Goal: Register for event/course

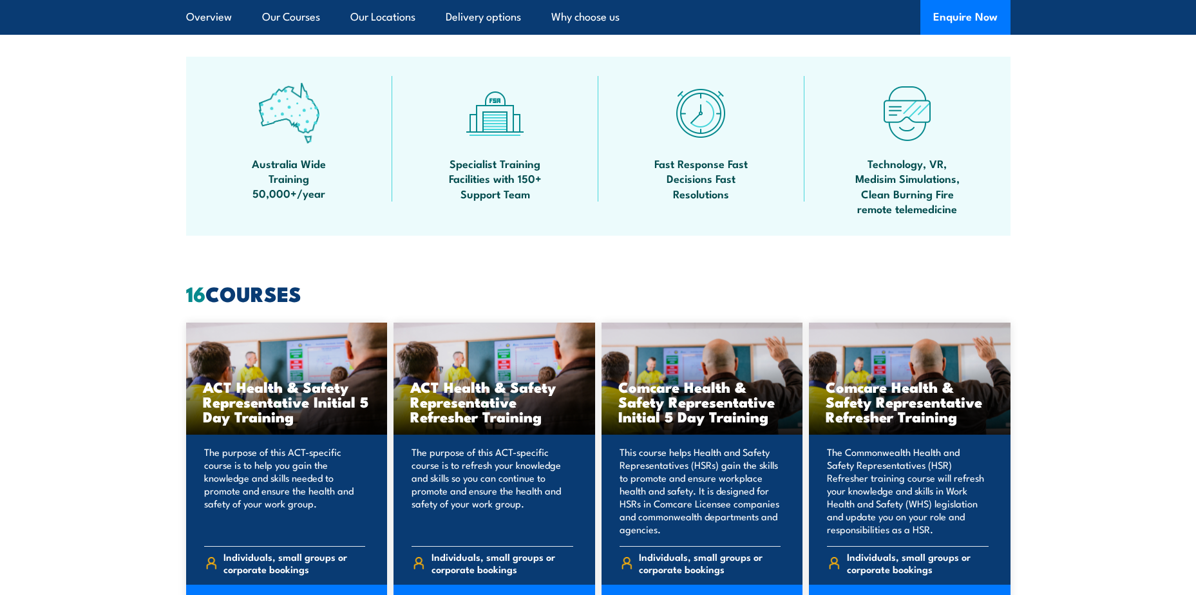
scroll to position [837, 0]
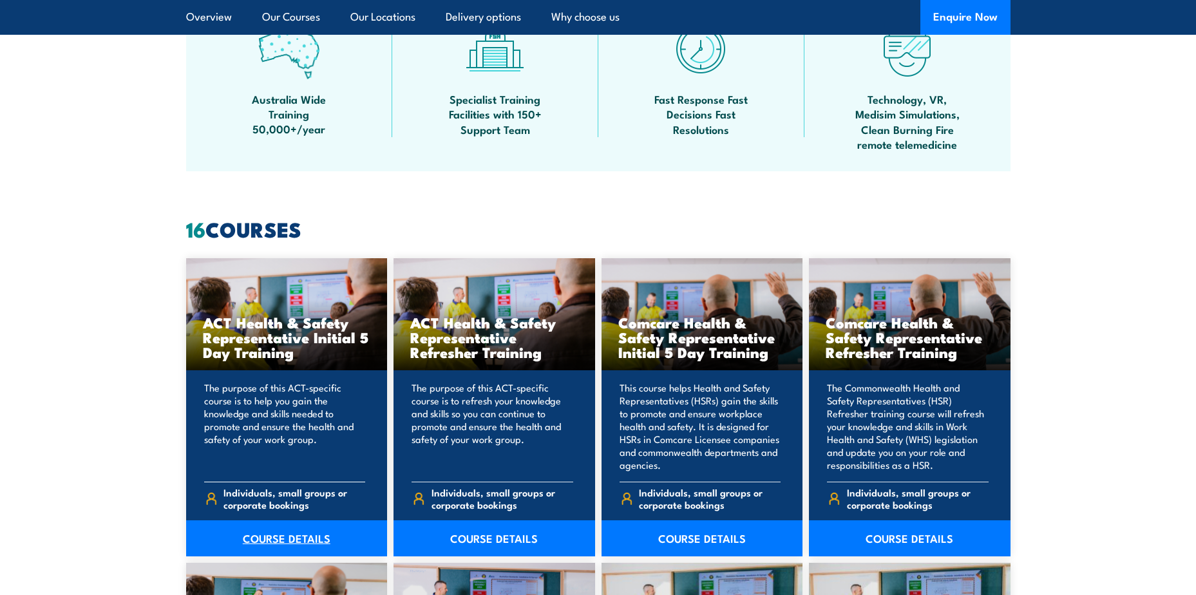
click at [298, 540] on link "COURSE DETAILS" at bounding box center [287, 538] width 202 height 36
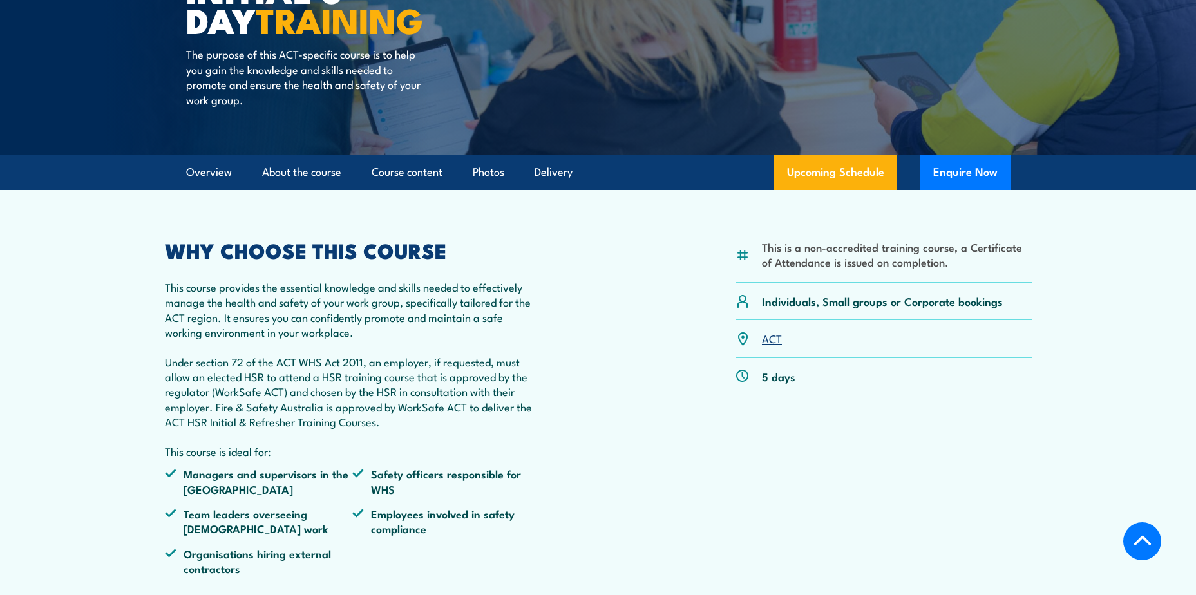
scroll to position [322, 0]
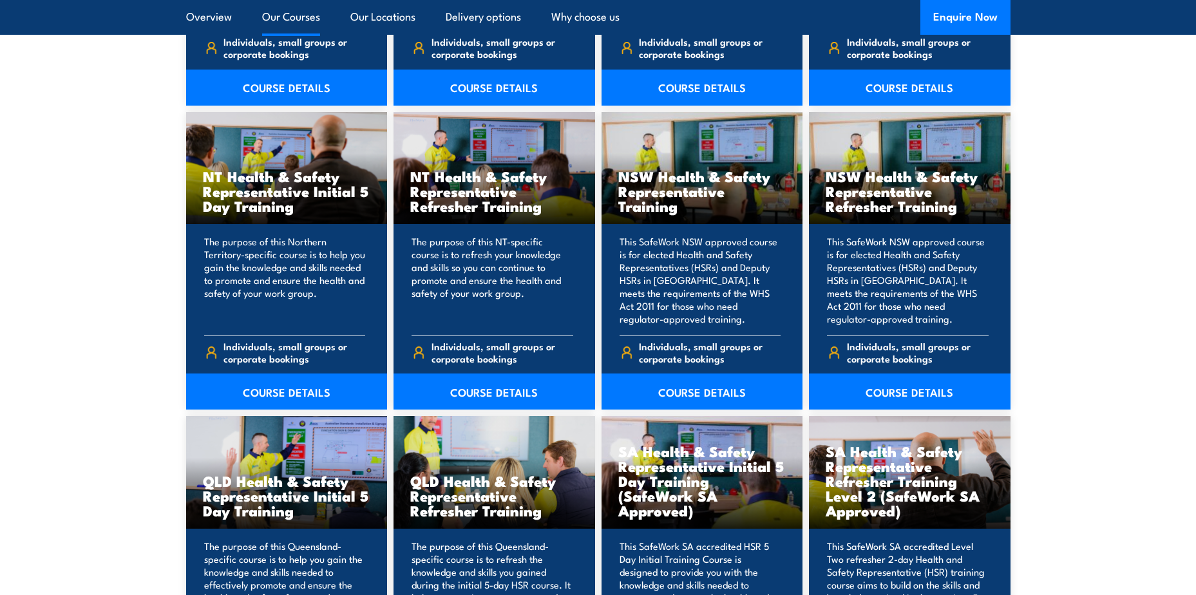
scroll to position [1417, 0]
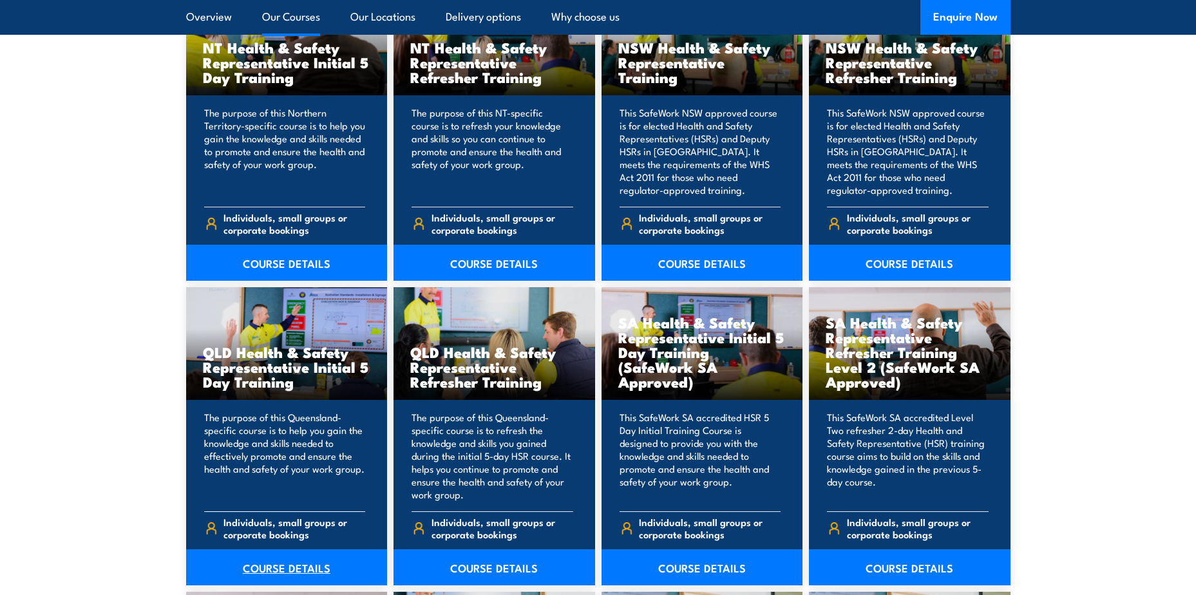
click at [283, 569] on link "COURSE DETAILS" at bounding box center [287, 567] width 202 height 36
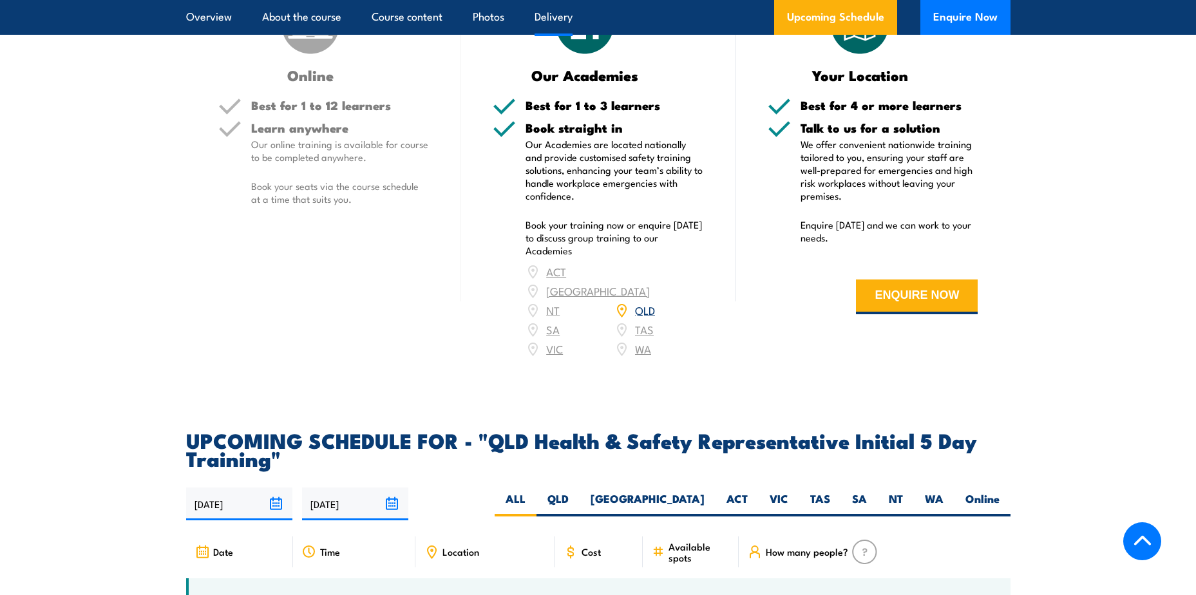
scroll to position [2190, 0]
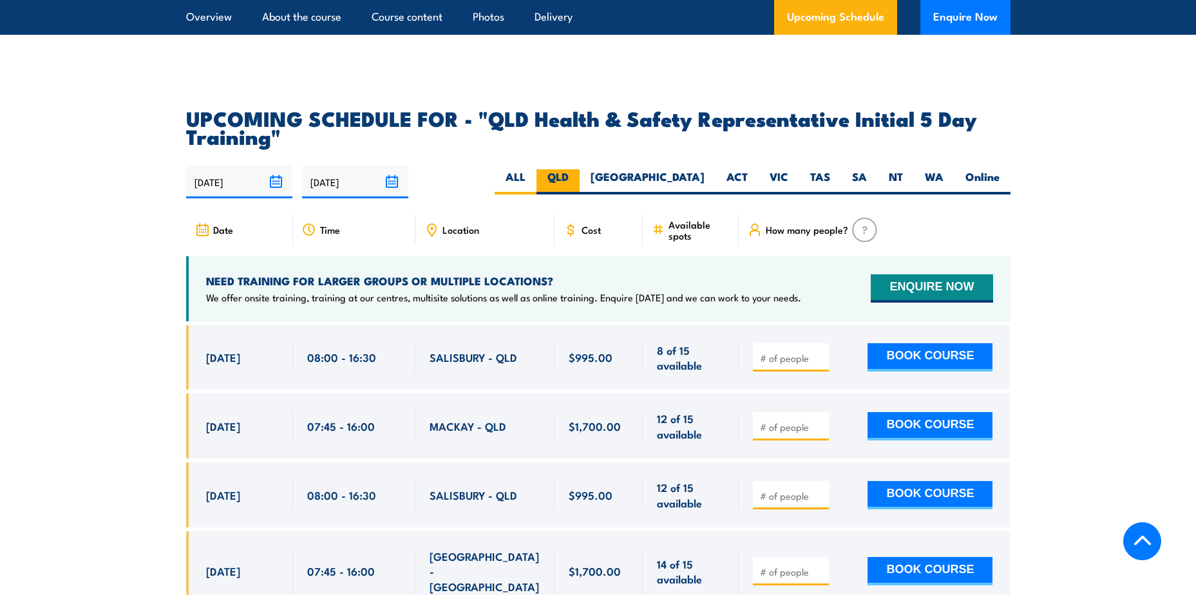
click at [580, 176] on label "QLD" at bounding box center [557, 181] width 43 height 25
click at [577, 176] on input "QLD" at bounding box center [573, 173] width 8 height 8
radio input "true"
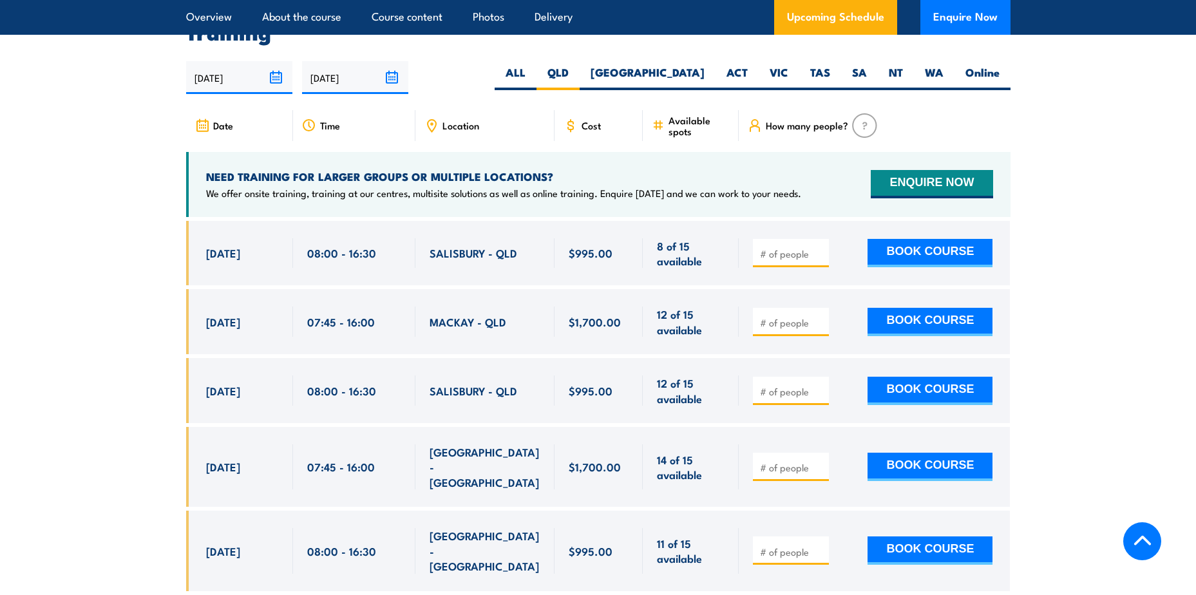
scroll to position [2359, 0]
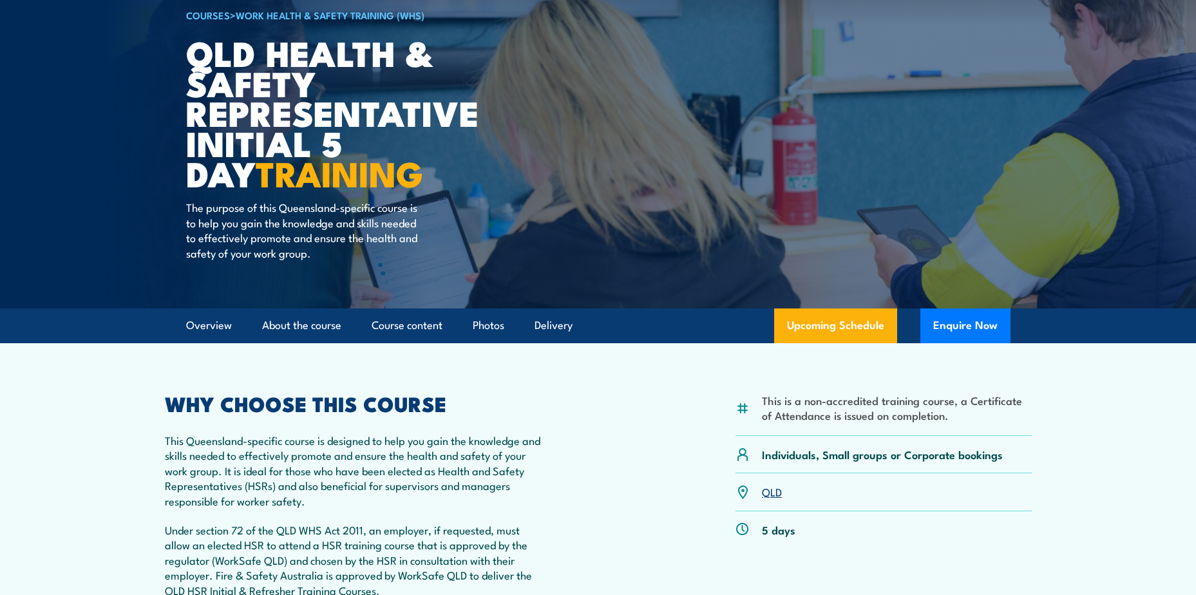
scroll to position [0, 0]
